Goal: Task Accomplishment & Management: Complete application form

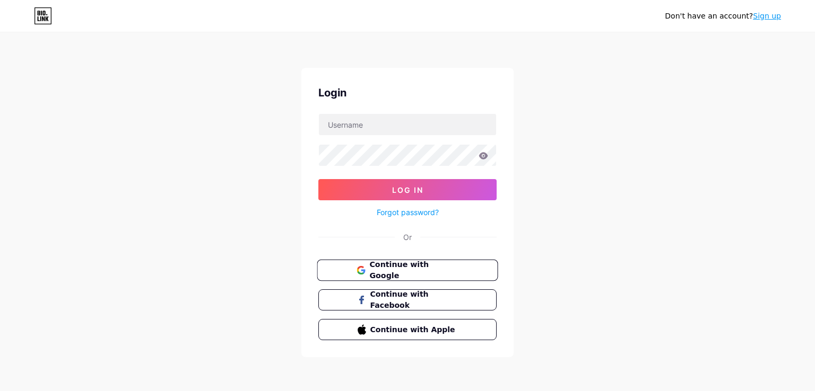
click at [391, 261] on button "Continue with Google" at bounding box center [407, 271] width 181 height 22
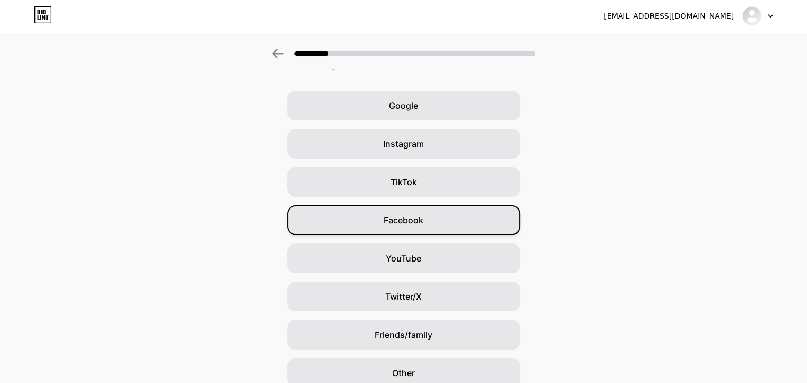
scroll to position [74, 0]
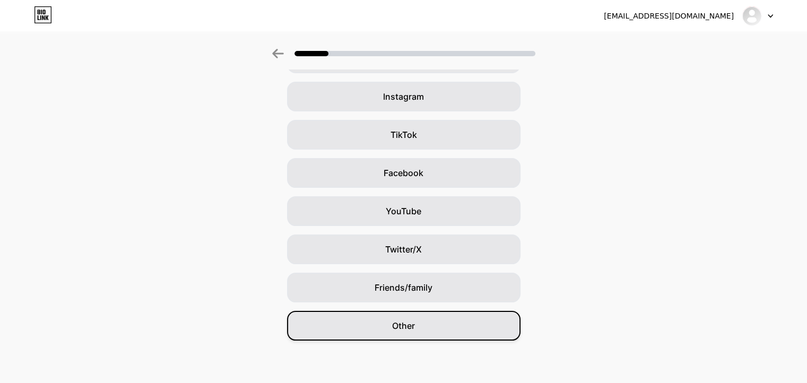
click at [454, 318] on div "Other" at bounding box center [403, 326] width 233 height 30
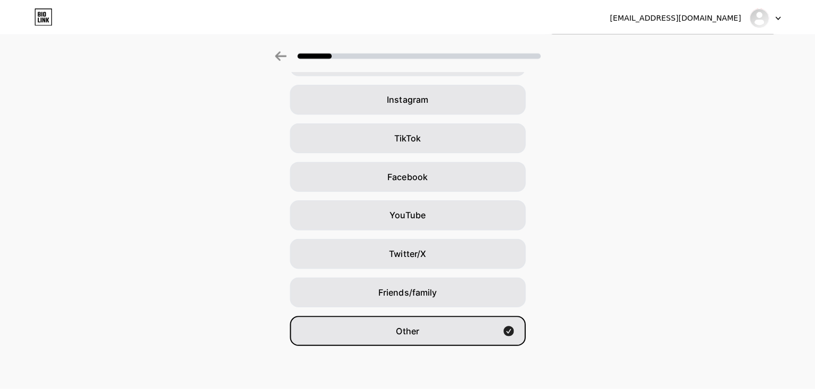
scroll to position [0, 0]
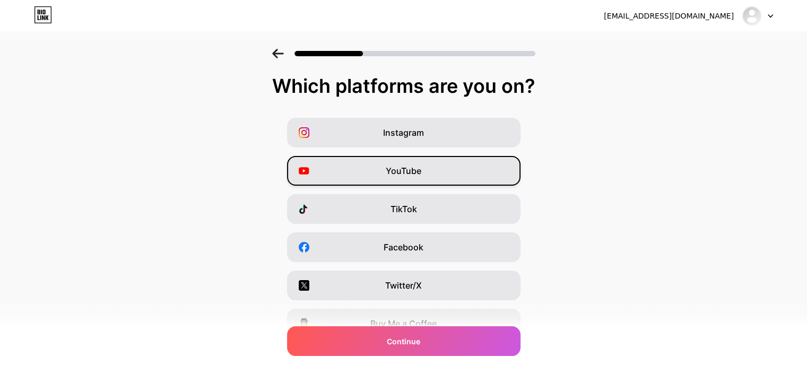
click at [435, 167] on div "YouTube" at bounding box center [403, 171] width 233 height 30
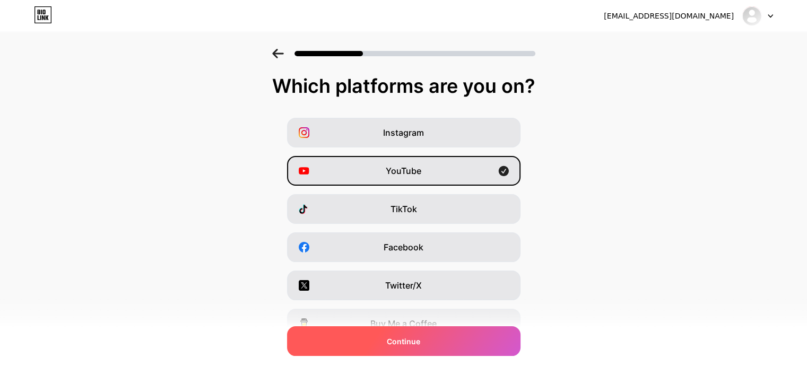
click at [434, 334] on div "Continue" at bounding box center [403, 341] width 233 height 30
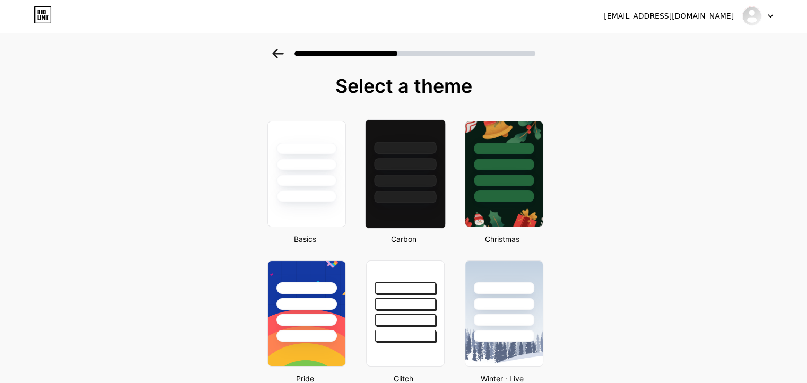
click at [419, 178] on div at bounding box center [405, 180] width 62 height 12
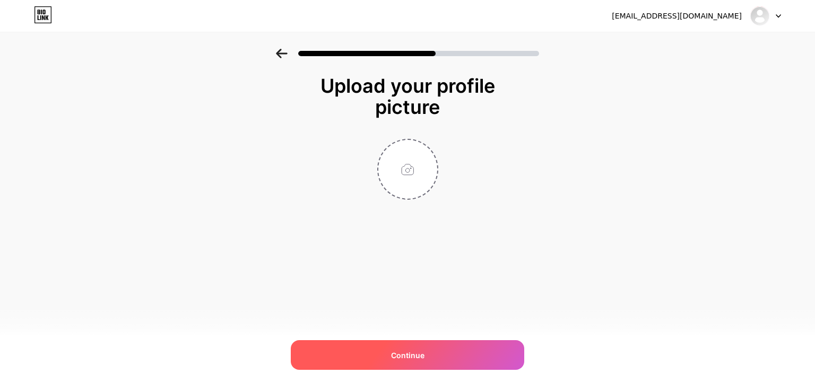
click at [454, 346] on div "Continue" at bounding box center [407, 355] width 233 height 30
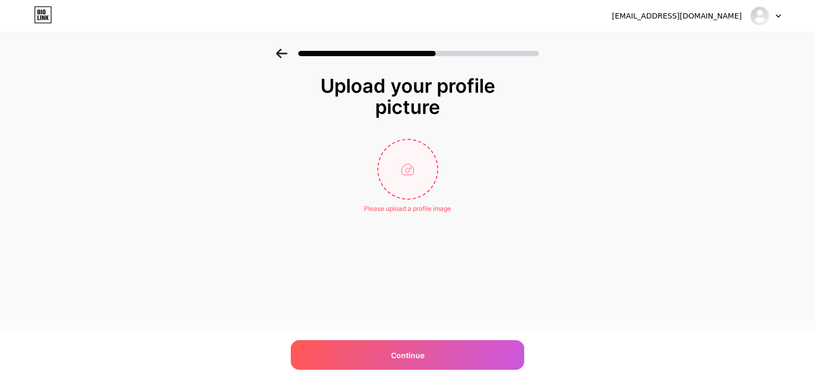
click at [409, 182] on input "file" at bounding box center [407, 169] width 59 height 59
type input "C:\fakepath\download.jpeg"
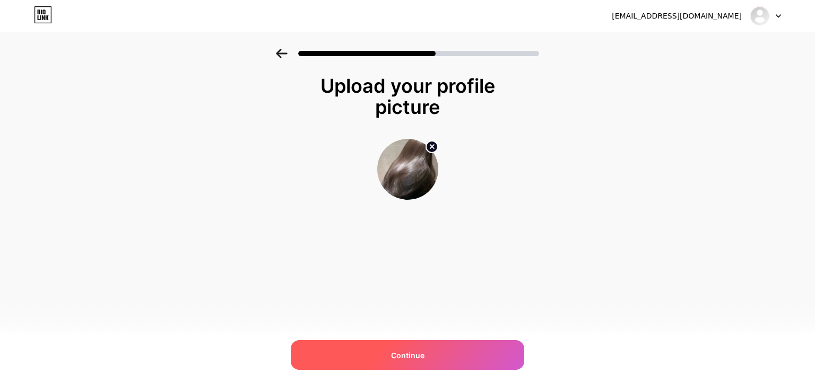
click at [414, 345] on div "Continue" at bounding box center [407, 355] width 233 height 30
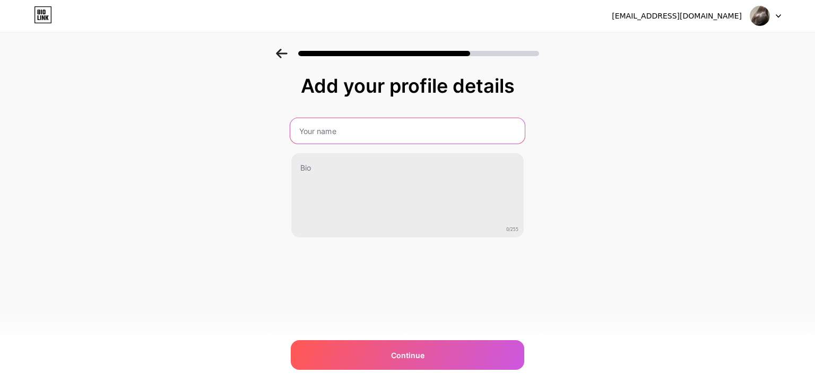
click at [387, 133] on input "text" at bounding box center [407, 130] width 234 height 25
type input "[PERSON_NAME]"
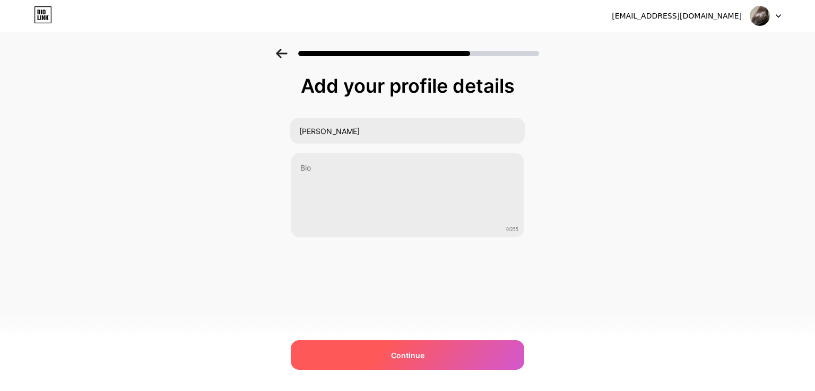
click at [423, 368] on div "Continue" at bounding box center [407, 355] width 233 height 30
click at [423, 368] on div at bounding box center [407, 355] width 233 height 30
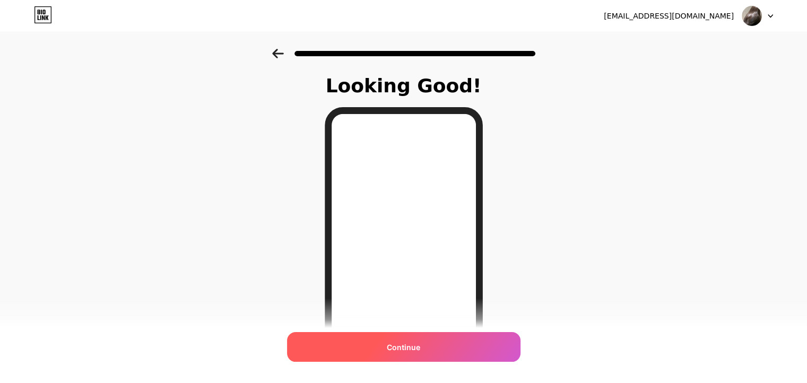
click at [443, 337] on div "Continue" at bounding box center [403, 347] width 233 height 30
